Goal: Task Accomplishment & Management: Use online tool/utility

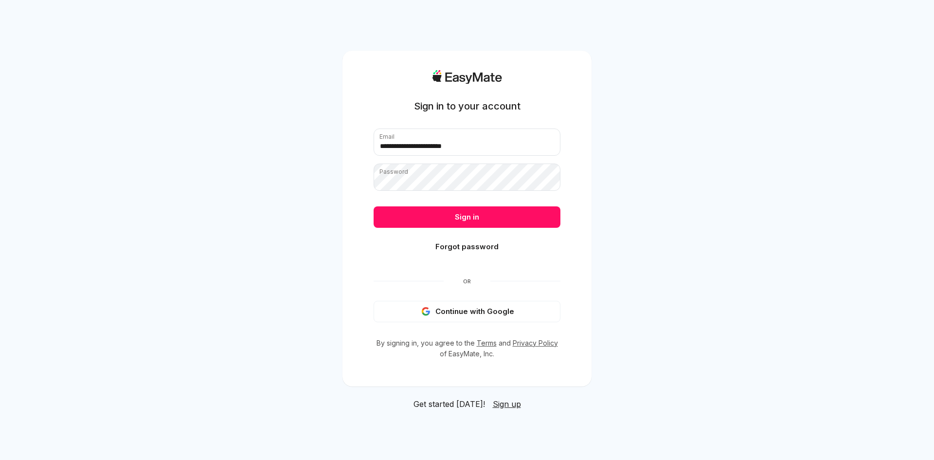
click at [316, 183] on div "**********" at bounding box center [467, 230] width 934 height 460
click at [420, 145] on input "**********" at bounding box center [467, 141] width 187 height 27
type input "**********"
click at [452, 214] on button "Sign in" at bounding box center [467, 216] width 187 height 21
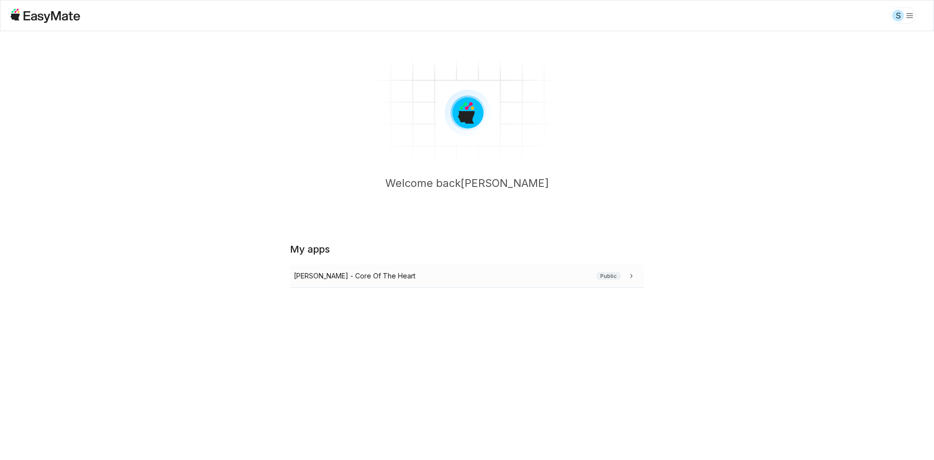
click at [473, 272] on div "[PERSON_NAME] - Core Of The Heart Public" at bounding box center [465, 276] width 343 height 11
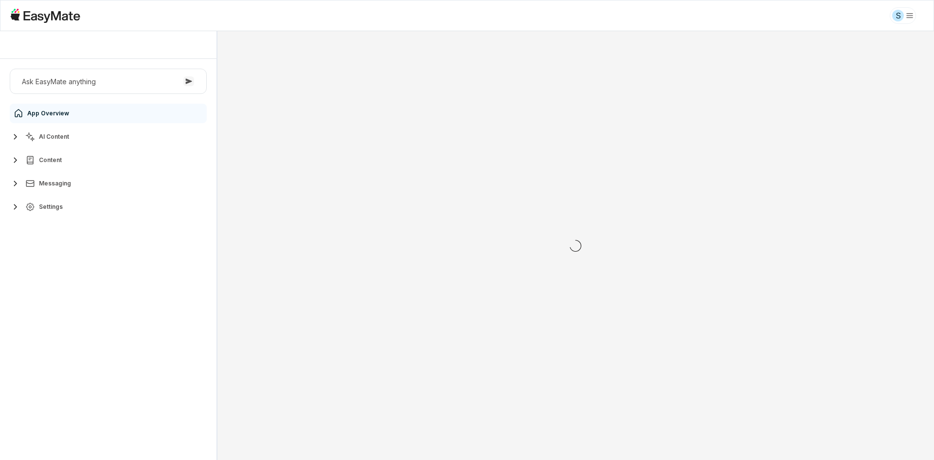
click at [106, 130] on button "AI Content" at bounding box center [108, 136] width 197 height 19
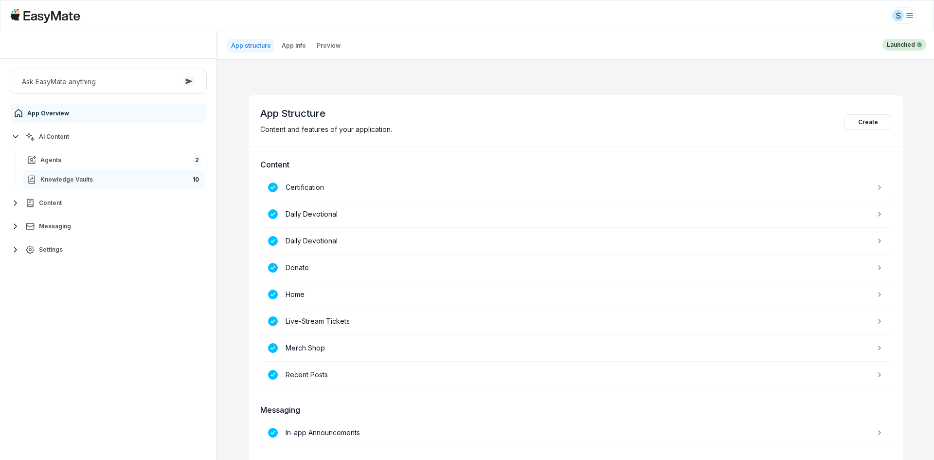
click at [95, 177] on link "Knowledge Vaults 10" at bounding box center [114, 179] width 182 height 19
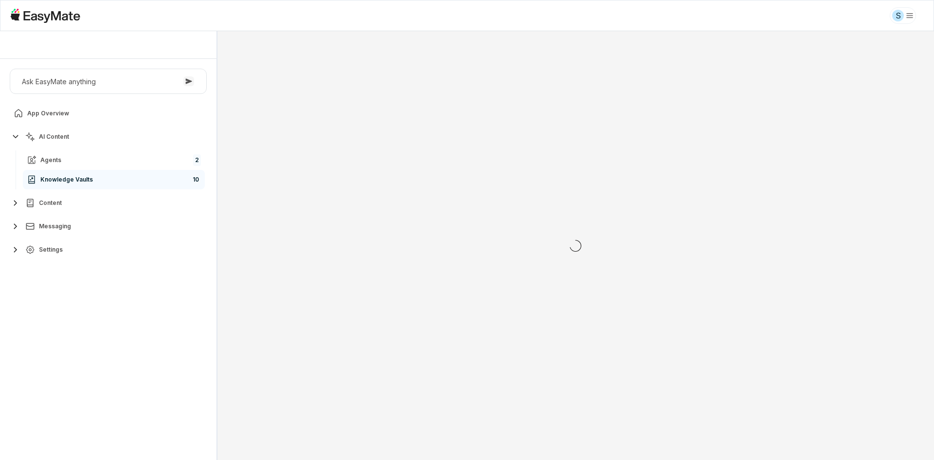
click at [119, 313] on div "Ask EasyMate anything App Overview AI Content Agents 2 Knowledge Vaults 10 Cont…" at bounding box center [108, 259] width 217 height 401
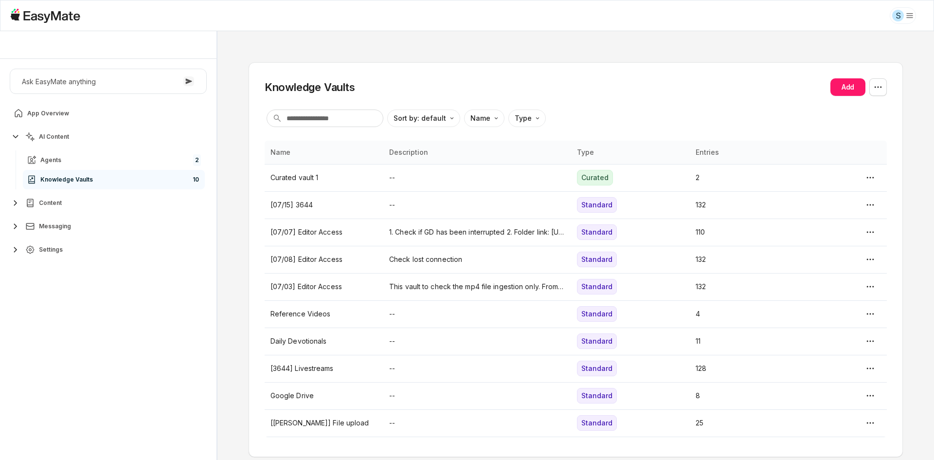
drag, startPoint x: 750, startPoint y: 79, endPoint x: 798, endPoint y: 92, distance: 50.4
click at [749, 79] on div "Knowledge Vaults Add" at bounding box center [576, 87] width 622 height 18
click at [875, 86] on html "S [PERSON_NAME] - Core Of The Heart Ask EasyMate anything App Overview AI Conte…" at bounding box center [467, 230] width 934 height 460
type textarea "*"
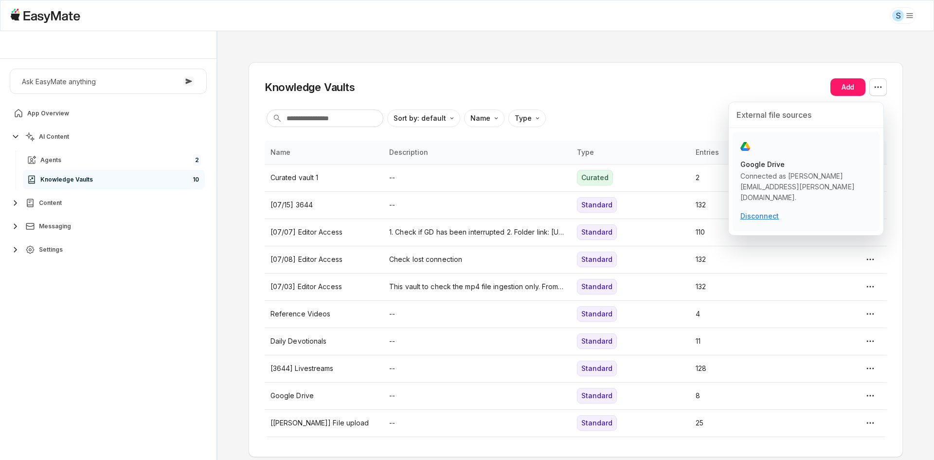
click at [750, 211] on p "Disconnect" at bounding box center [760, 216] width 38 height 11
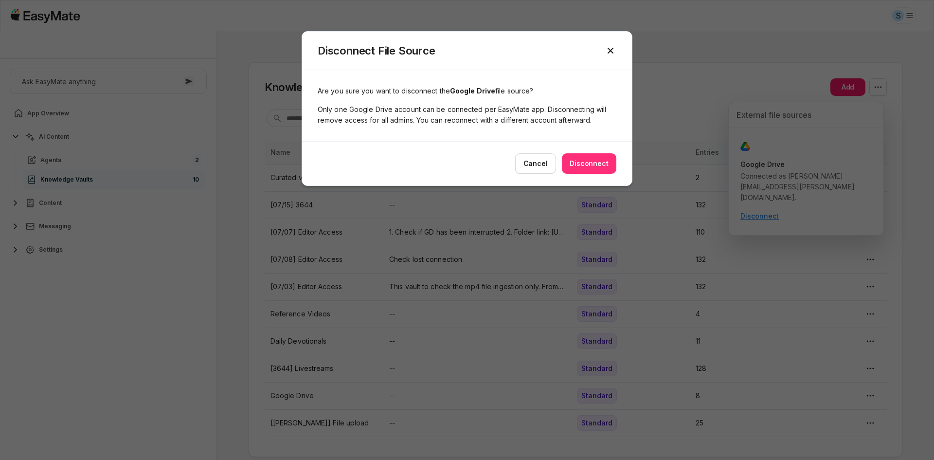
click at [581, 165] on button "Disconnect" at bounding box center [589, 163] width 55 height 20
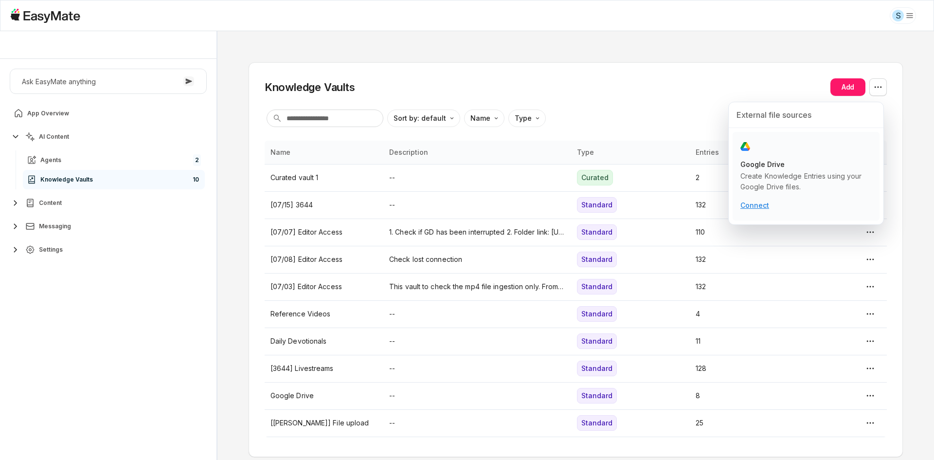
click at [763, 202] on p "Connect" at bounding box center [755, 205] width 29 height 11
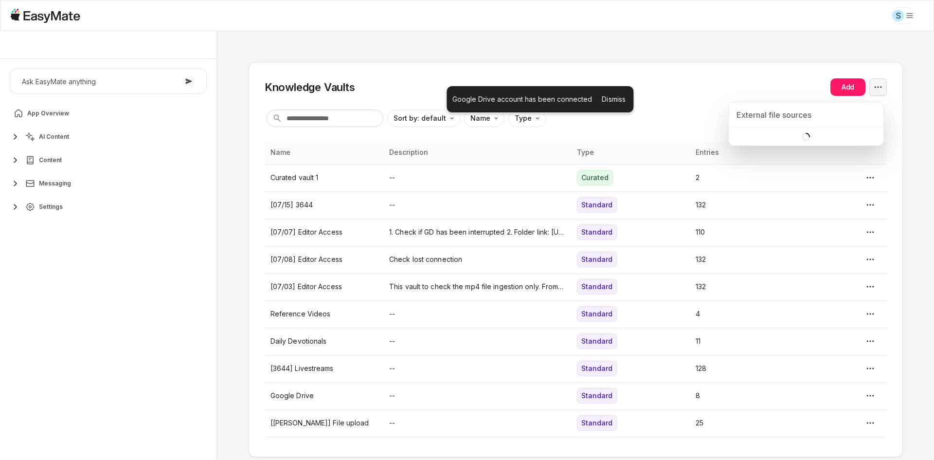
click at [872, 94] on html "S Sam - Core Of The Heart Ask EasyMate anything App Overview AI Content Content…" at bounding box center [467, 230] width 934 height 460
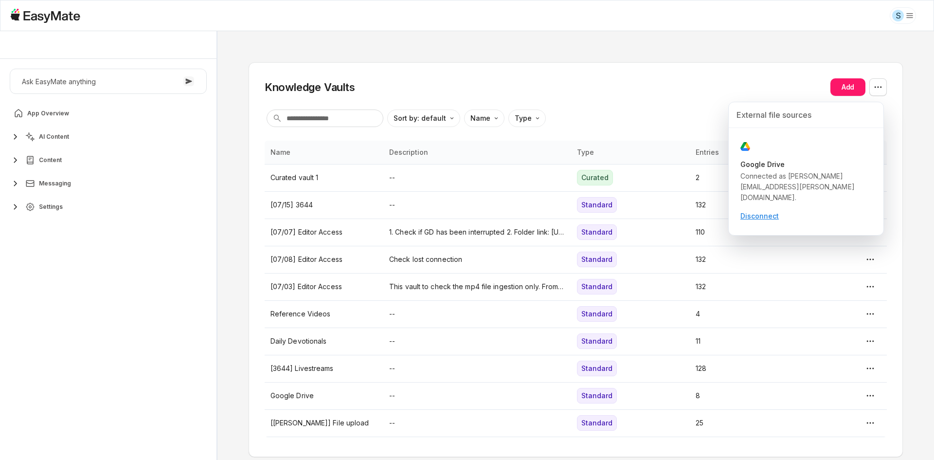
click at [647, 72] on html "S Sam - Core Of The Heart Ask EasyMate anything App Overview AI Content Content…" at bounding box center [467, 230] width 934 height 460
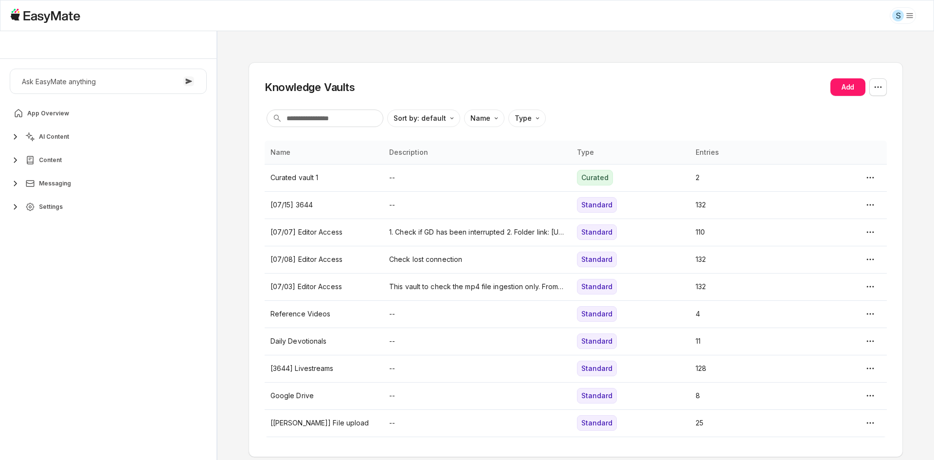
type textarea "*"
click at [259, 34] on div "Knowledge Vaults Add Sort by: default Direction Name Type Name Description Type…" at bounding box center [576, 245] width 717 height 429
